Goal: Contribute content: Contribute content

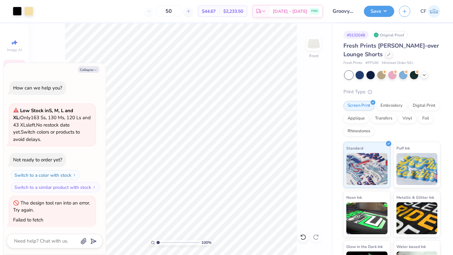
scroll to position [1, 0]
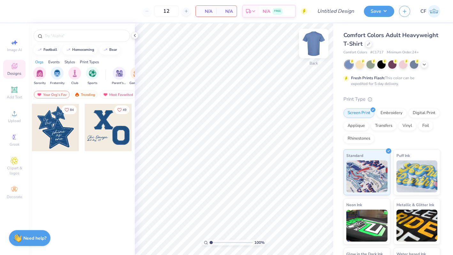
click at [309, 41] on img at bounding box center [314, 44] width 26 height 26
click at [88, 94] on div "Trending" at bounding box center [85, 95] width 26 height 8
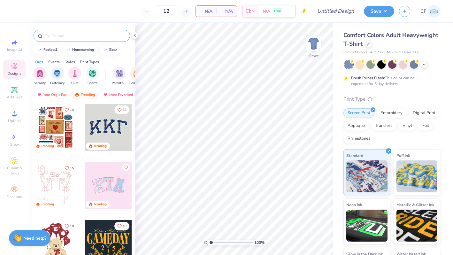
click at [70, 34] on input "text" at bounding box center [85, 36] width 82 height 6
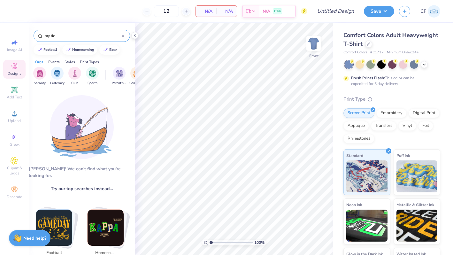
click at [48, 34] on input "my tie" at bounding box center [83, 36] width 78 height 6
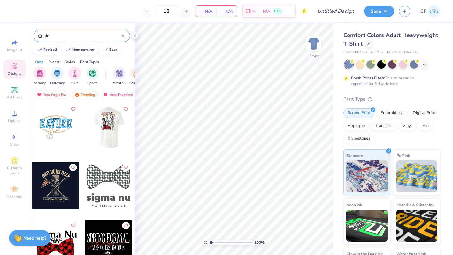
type input "tie"
click at [112, 124] on div at bounding box center [108, 127] width 47 height 47
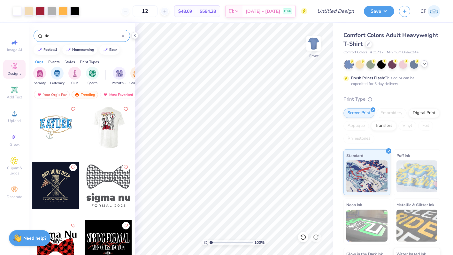
click at [423, 63] on icon at bounding box center [423, 63] width 5 height 5
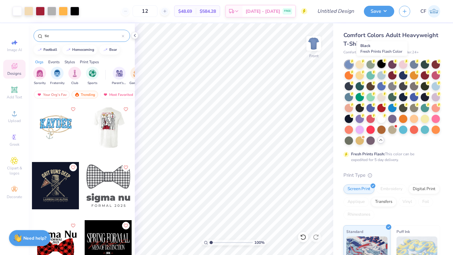
click at [382, 64] on div at bounding box center [381, 64] width 8 height 8
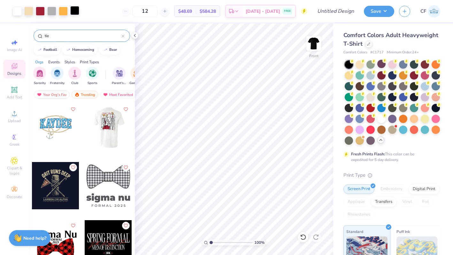
click at [75, 11] on div at bounding box center [74, 10] width 9 height 9
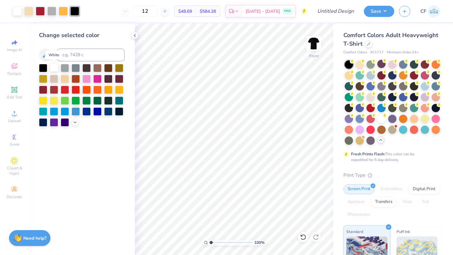
click at [53, 68] on div at bounding box center [54, 67] width 8 height 8
click at [304, 240] on icon at bounding box center [303, 237] width 6 height 6
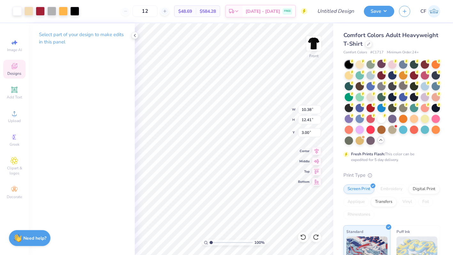
click at [407, 86] on div at bounding box center [403, 85] width 8 height 8
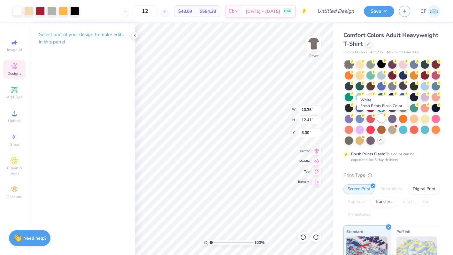
click at [380, 119] on div at bounding box center [381, 118] width 8 height 8
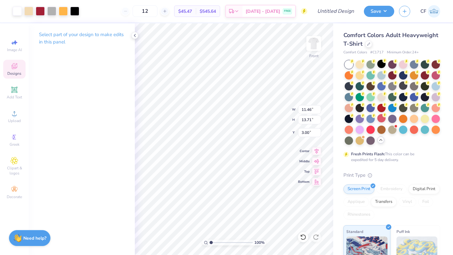
type input "11.46"
type input "13.71"
click at [308, 111] on input "11.46" at bounding box center [309, 109] width 23 height 9
type input "12.00"
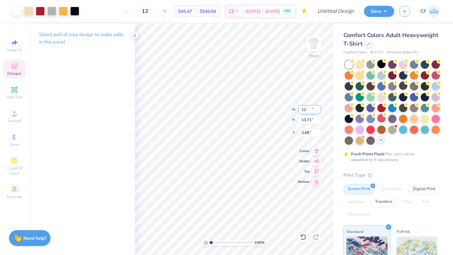
type input "14.36"
click at [303, 133] on input "2.68" at bounding box center [309, 132] width 23 height 9
type input "3.00"
click at [315, 149] on icon at bounding box center [316, 150] width 9 height 8
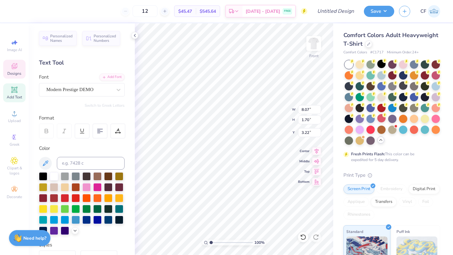
type textarea "Chi Omega"
type input "3.00"
click at [200, 52] on div "Hold “Option ⌥” to see the space between elements." at bounding box center [233, 43] width 68 height 19
type input "2.64"
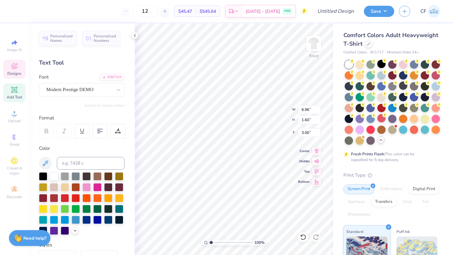
type input "0.36"
type input "3.80"
type textarea "MY TIE 2025"
click at [120, 131] on icon at bounding box center [118, 131] width 6 height 6
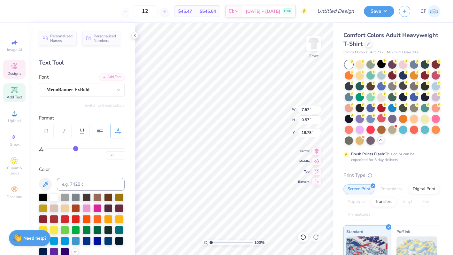
type input "37"
type input "38"
type input "39"
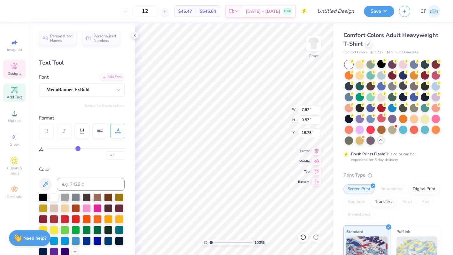
type input "39"
type input "40"
type input "42"
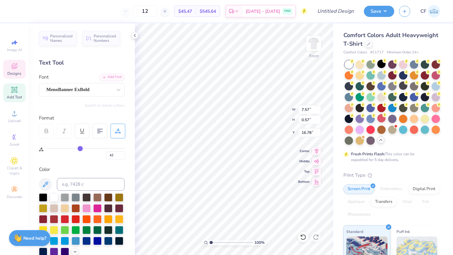
type input "44"
type input "45"
type input "47"
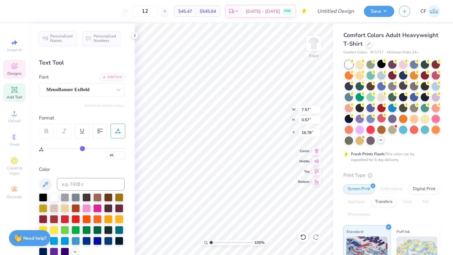
type input "47"
type input "49"
type input "51"
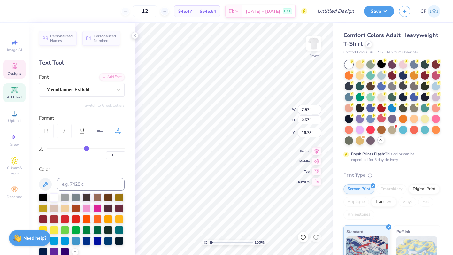
type input "52"
type input "53"
type input "54"
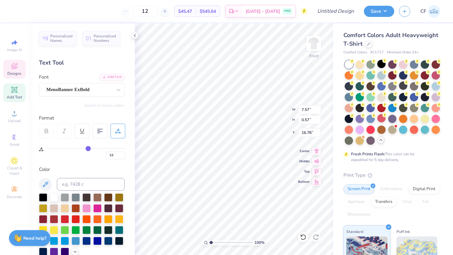
type input "54"
type input "55"
type input "56"
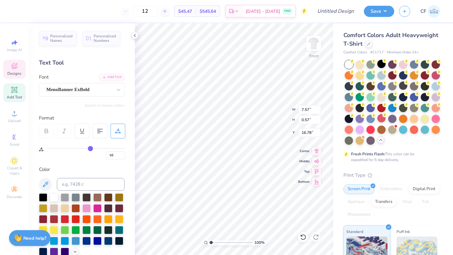
type input "57"
type input "58"
type input "59"
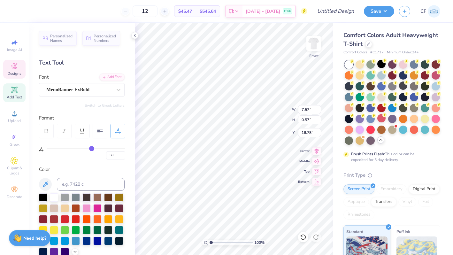
type input "59"
type input "60"
type input "62"
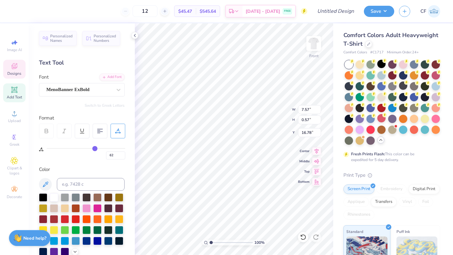
type input "63"
drag, startPoint x: 76, startPoint y: 147, endPoint x: 95, endPoint y: 148, distance: 18.8
type input "63"
click at [95, 148] on input "range" at bounding box center [86, 148] width 79 height 1
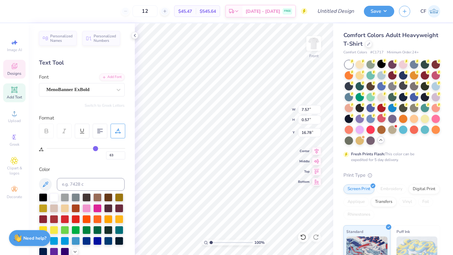
type input "9.70"
click at [304, 113] on input "9.70" at bounding box center [309, 109] width 23 height 9
click at [304, 109] on input "9.70" at bounding box center [309, 109] width 23 height 9
type input "12.00"
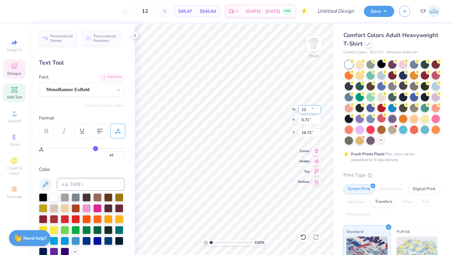
type input "0.71"
type input "16.72"
type input "11.51"
type input "0.68"
type input "11.16"
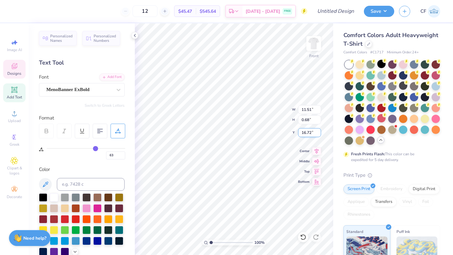
type input "0.66"
click at [315, 148] on icon at bounding box center [316, 150] width 9 height 8
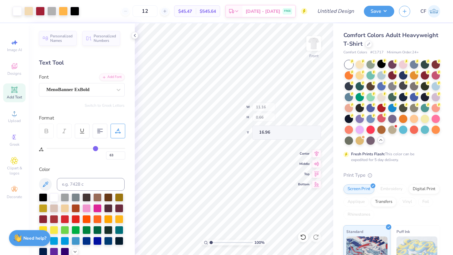
type input "16.96"
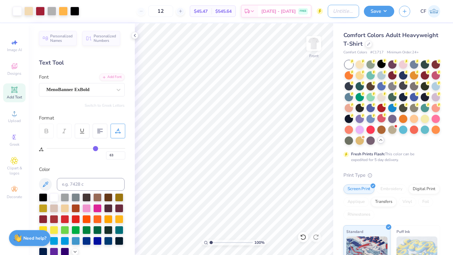
click at [334, 13] on input "Design Title" at bounding box center [343, 11] width 31 height 13
type input "My Tie"
click at [371, 14] on button "Save" at bounding box center [379, 10] width 30 height 11
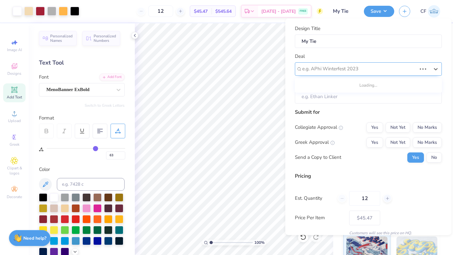
click at [386, 72] on div at bounding box center [359, 68] width 114 height 9
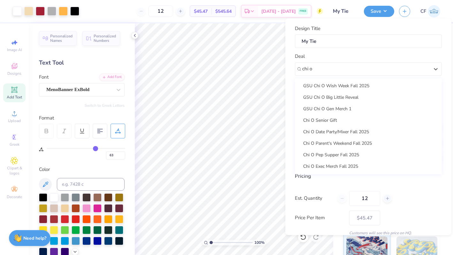
scroll to position [54, 0]
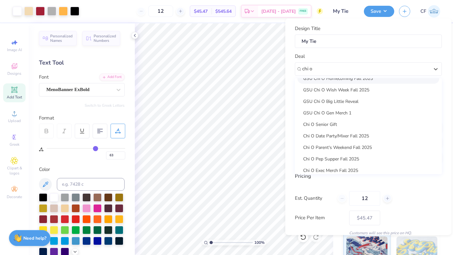
type input "chi o"
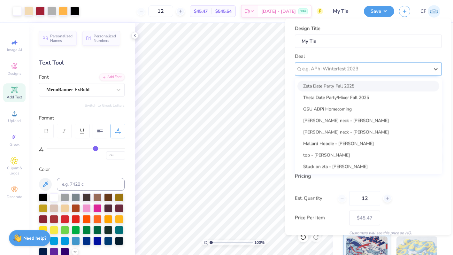
click at [317, 71] on div at bounding box center [365, 68] width 127 height 9
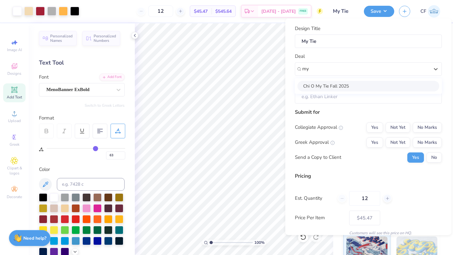
click at [322, 85] on div "Chi O My Tie Fall 2025" at bounding box center [368, 85] width 142 height 11
type input "my"
type input "Aylin Joice"
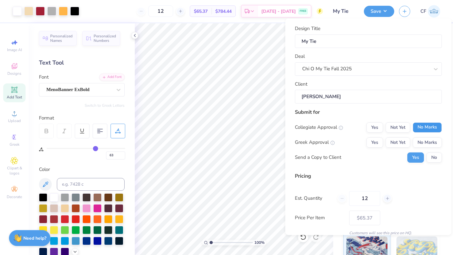
click at [426, 127] on button "No Marks" at bounding box center [426, 127] width 29 height 10
click at [363, 146] on div "Greek Approval Yes Not Yet No Marks" at bounding box center [368, 142] width 147 height 10
click at [370, 145] on button "Yes" at bounding box center [374, 142] width 17 height 10
type input "$53.92"
click at [365, 200] on input "12" at bounding box center [364, 198] width 31 height 15
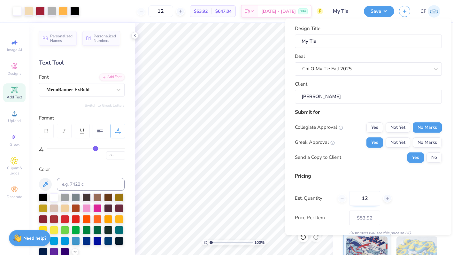
click at [365, 200] on input "12" at bounding box center [364, 198] width 31 height 15
type input "24"
type input "$35.10"
type input "2"
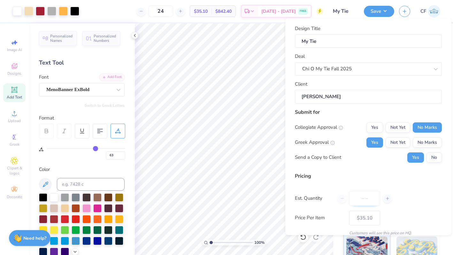
type input "0"
type input "050"
type input "50"
type input "$26.33"
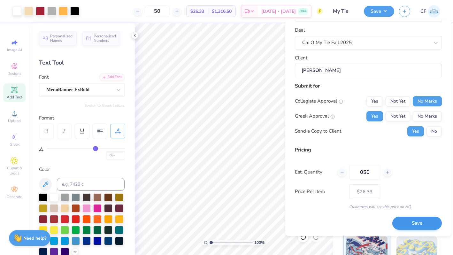
type input "050"
click at [411, 223] on button "Save" at bounding box center [416, 223] width 49 height 13
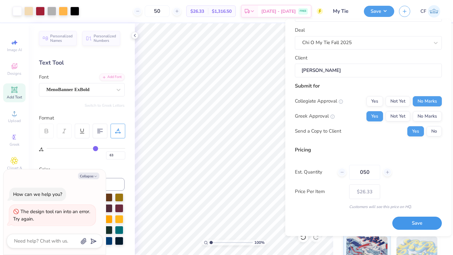
click at [418, 224] on button "Save" at bounding box center [416, 223] width 49 height 13
type input "$26.33"
type textarea "x"
type input "– –"
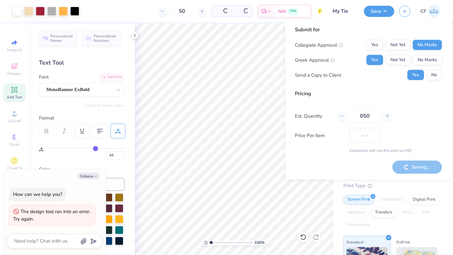
type textarea "x"
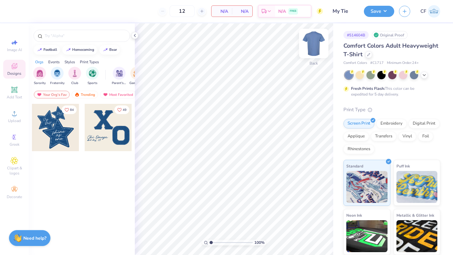
click at [313, 43] on img at bounding box center [314, 44] width 26 height 26
click at [85, 92] on div "Trending" at bounding box center [85, 95] width 26 height 8
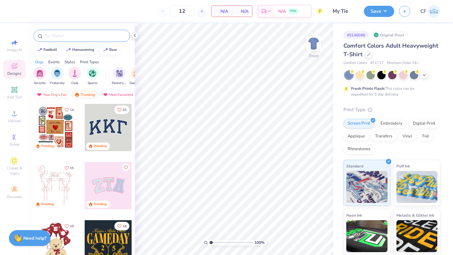
click at [84, 34] on input "text" at bounding box center [85, 36] width 82 height 6
type input "tie"
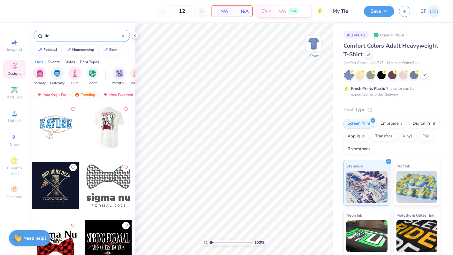
click at [78, 33] on input "tie" at bounding box center [83, 36] width 78 height 6
